Goal: Task Accomplishment & Management: Use online tool/utility

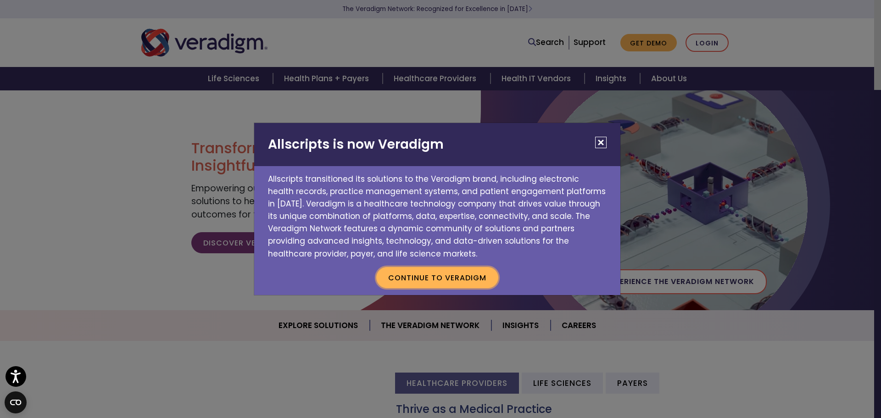
click at [463, 286] on button "Continue to Veradigm" at bounding box center [437, 277] width 122 height 21
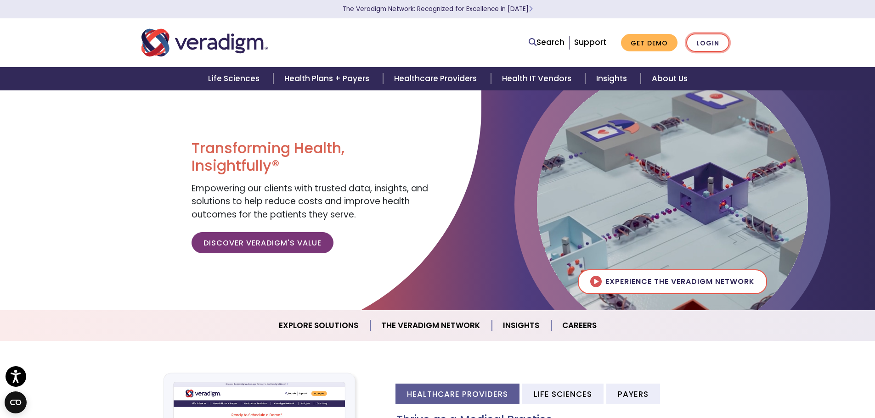
click at [705, 44] on link "Login" at bounding box center [707, 43] width 43 height 19
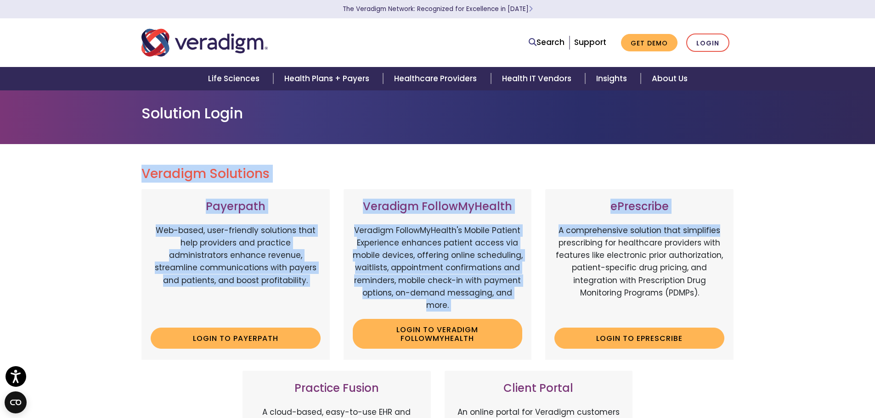
drag, startPoint x: 870, startPoint y: 129, endPoint x: 858, endPoint y: 220, distance: 92.1
click at [858, 220] on body "Press Alt+1 for screen-reader mode, Alt+0 to cancel Accessibility Screen-Reader…" at bounding box center [437, 299] width 875 height 418
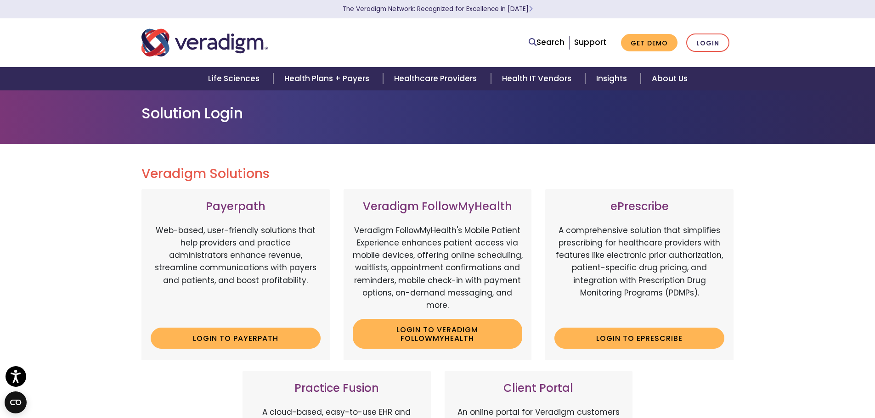
click at [770, 275] on div "Veradigm Solutions Payerpath Web-based, user-friendly solutions that help provi…" at bounding box center [437, 419] width 875 height 550
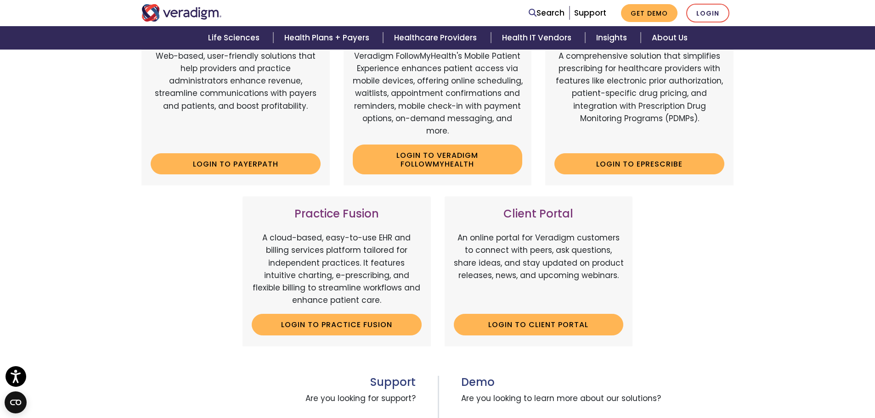
scroll to position [190, 0]
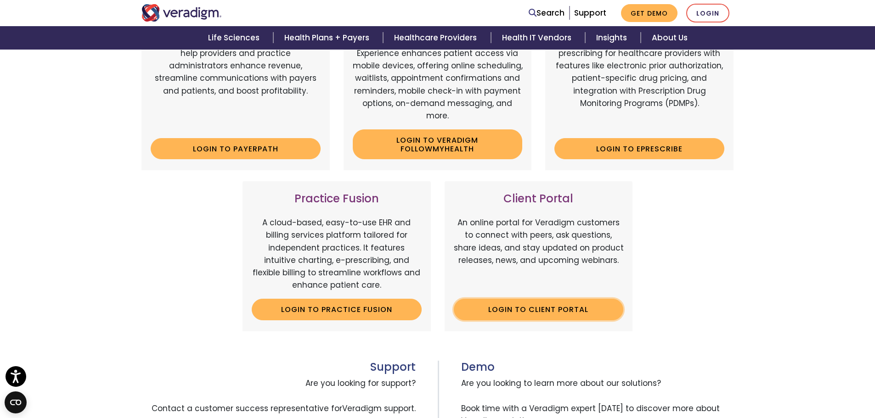
click at [521, 312] on link "Login to Client Portal" at bounding box center [539, 309] width 170 height 21
